Goal: Task Accomplishment & Management: Manage account settings

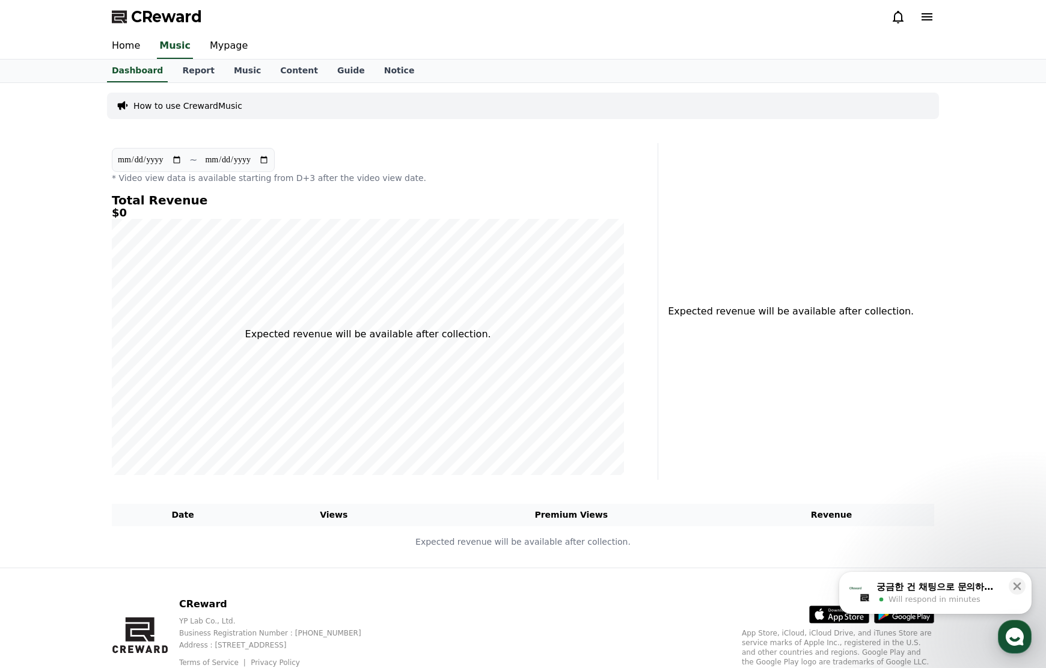
click at [958, 597] on span "Will respond in minutes" at bounding box center [934, 599] width 92 height 11
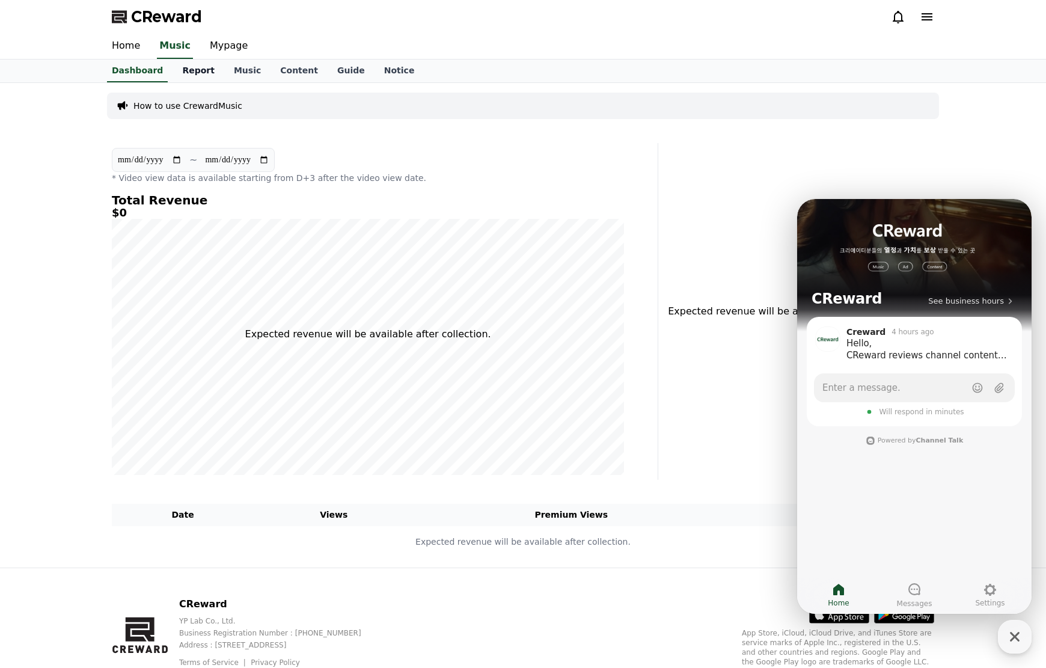
click at [193, 81] on link "Report" at bounding box center [198, 70] width 52 height 23
click at [215, 49] on link "Mypage" at bounding box center [228, 46] width 57 height 25
select select "**********"
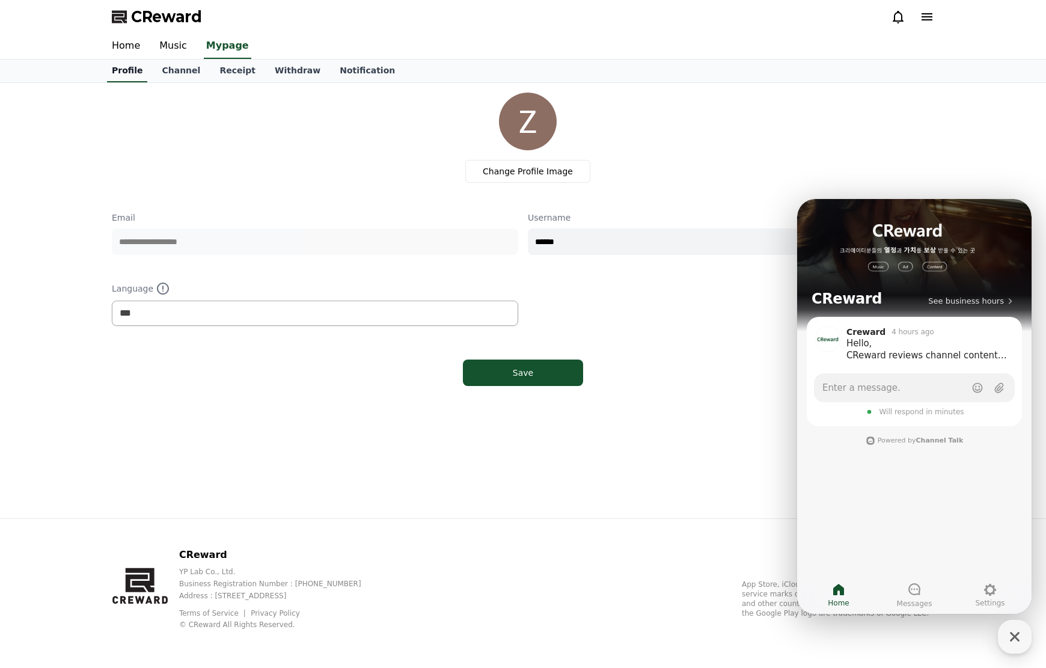
click at [142, 72] on link "Profile" at bounding box center [127, 70] width 40 height 23
click at [160, 73] on link "Channel" at bounding box center [181, 70] width 58 height 23
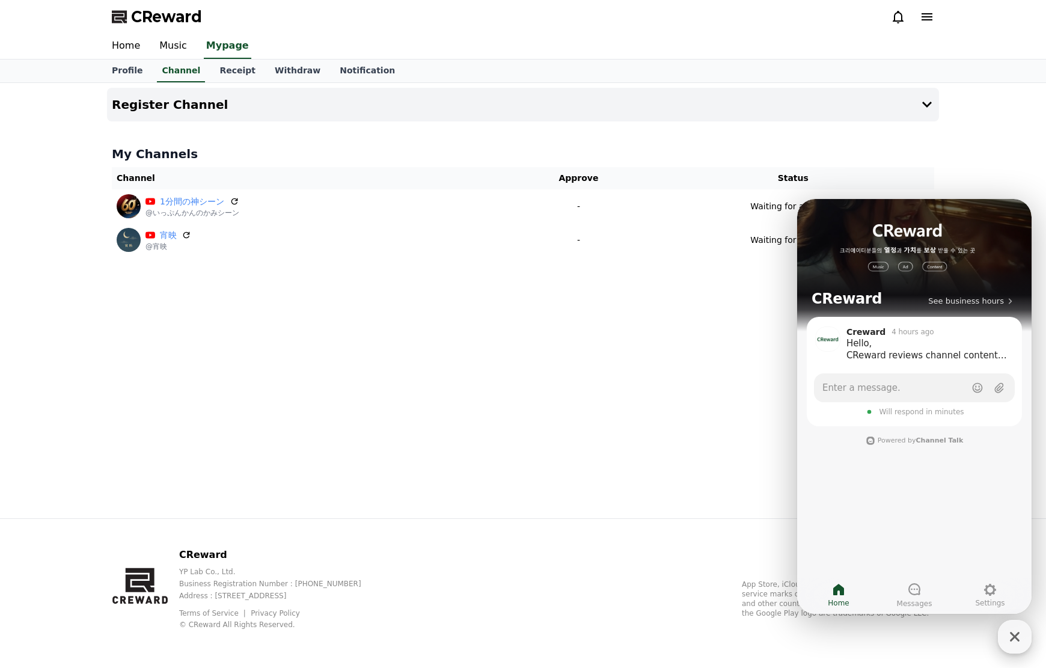
click at [1014, 645] on icon "button" at bounding box center [1015, 637] width 22 height 22
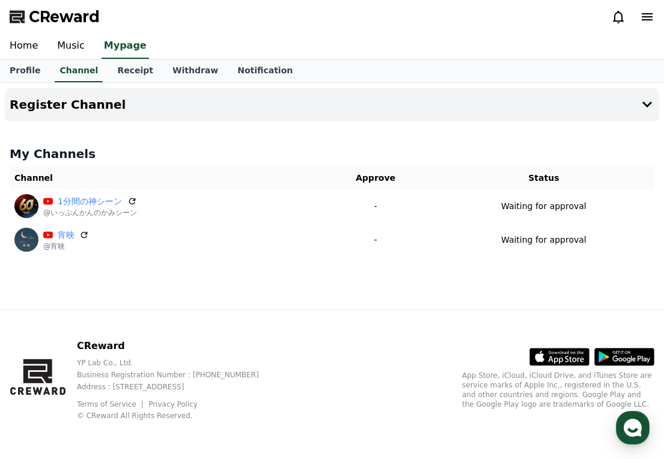
click at [322, 267] on div "Register Channel My Channels Channel Approve Status 1分間の神シーン @いっぷんかんのかみシーン - Wa…" at bounding box center [332, 196] width 664 height 227
